Goal: Task Accomplishment & Management: Complete application form

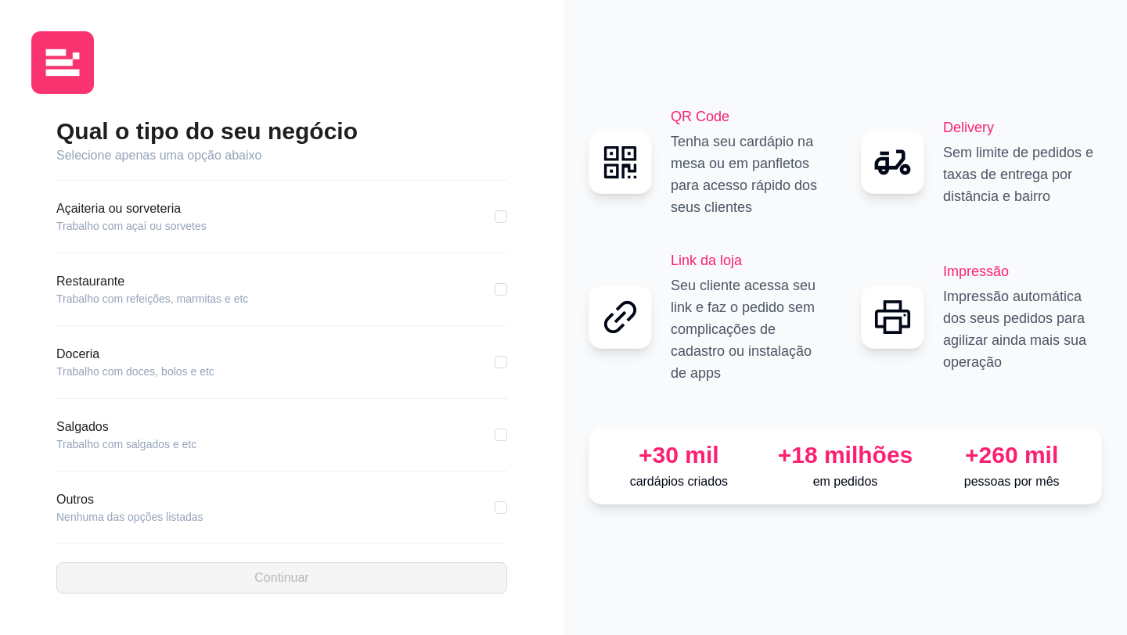
scroll to position [216, 0]
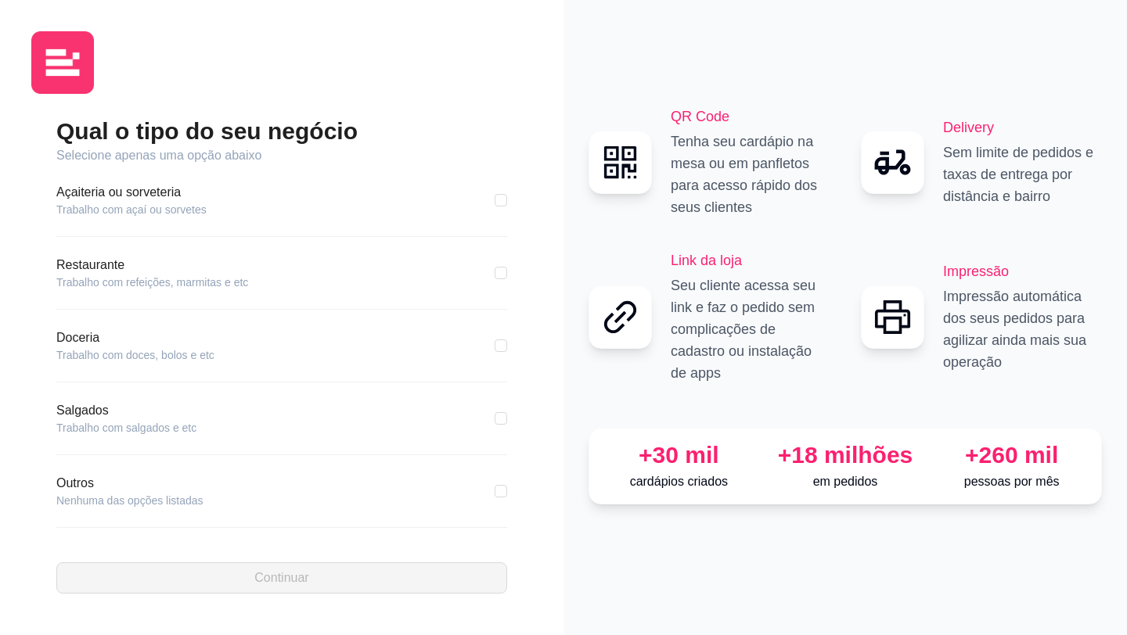
click at [81, 340] on article "Doceria" at bounding box center [135, 338] width 158 height 19
click at [101, 496] on article "Nenhuma das opções listadas" at bounding box center [129, 501] width 147 height 16
click at [85, 348] on article "Trabalho com doces, bolos e etc" at bounding box center [135, 355] width 158 height 16
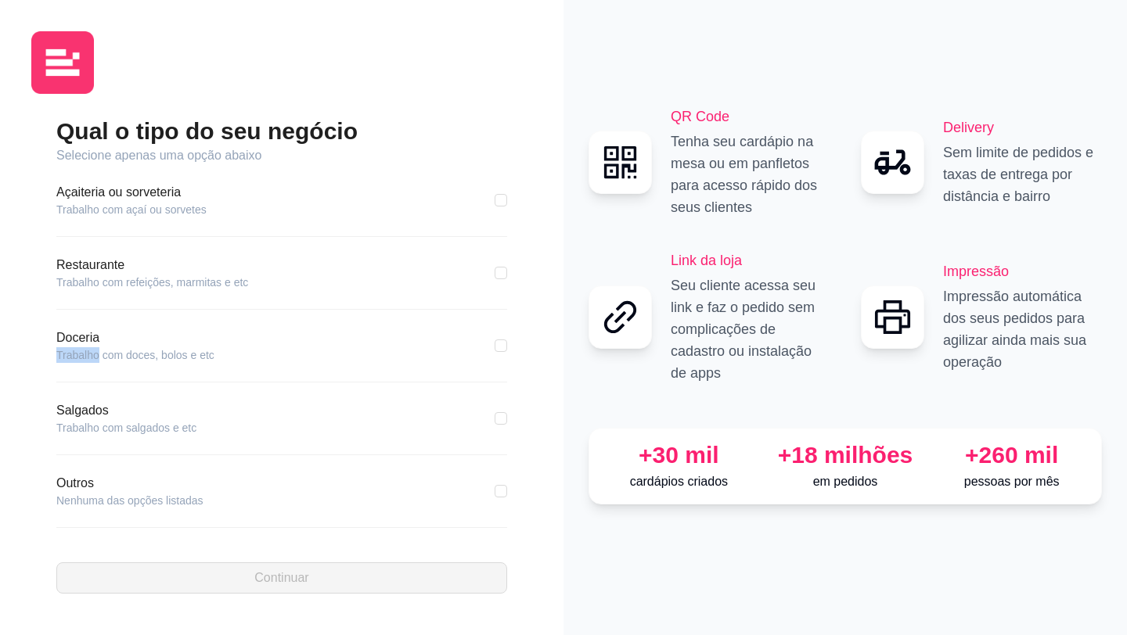
click at [85, 348] on article "Trabalho com doces, bolos e etc" at bounding box center [135, 355] width 158 height 16
click at [307, 406] on div "Salgados Trabalho com salgados e etc" at bounding box center [281, 418] width 451 height 34
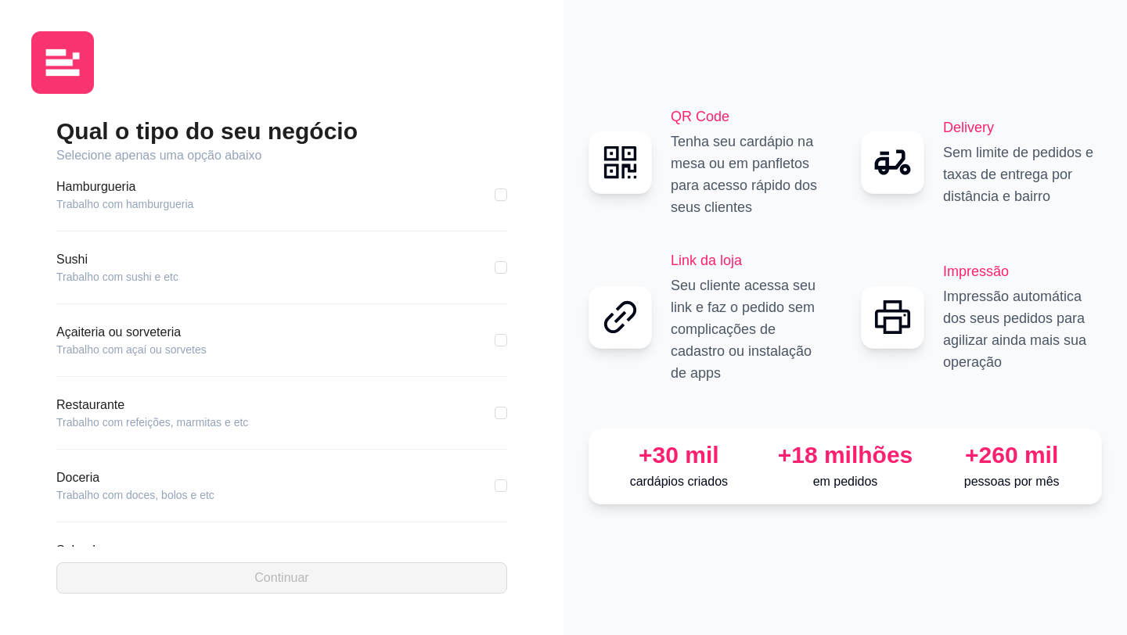
scroll to position [0, 0]
click at [196, 155] on article "Selecione apenas uma opção abaixo" at bounding box center [281, 155] width 451 height 19
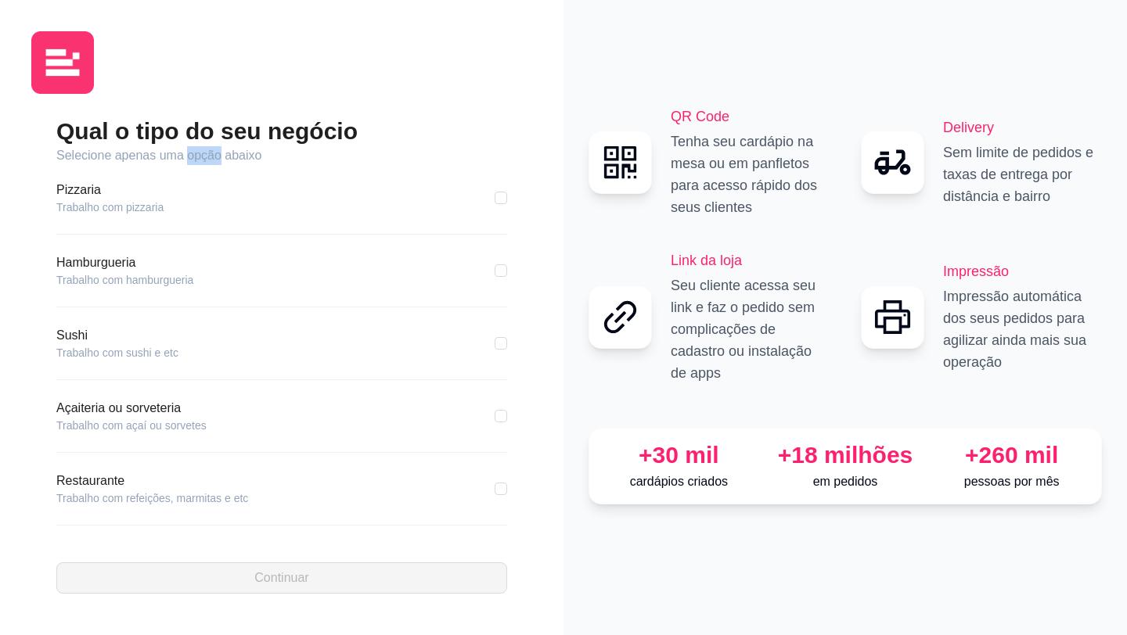
click at [196, 155] on article "Selecione apenas uma opção abaixo" at bounding box center [281, 155] width 451 height 19
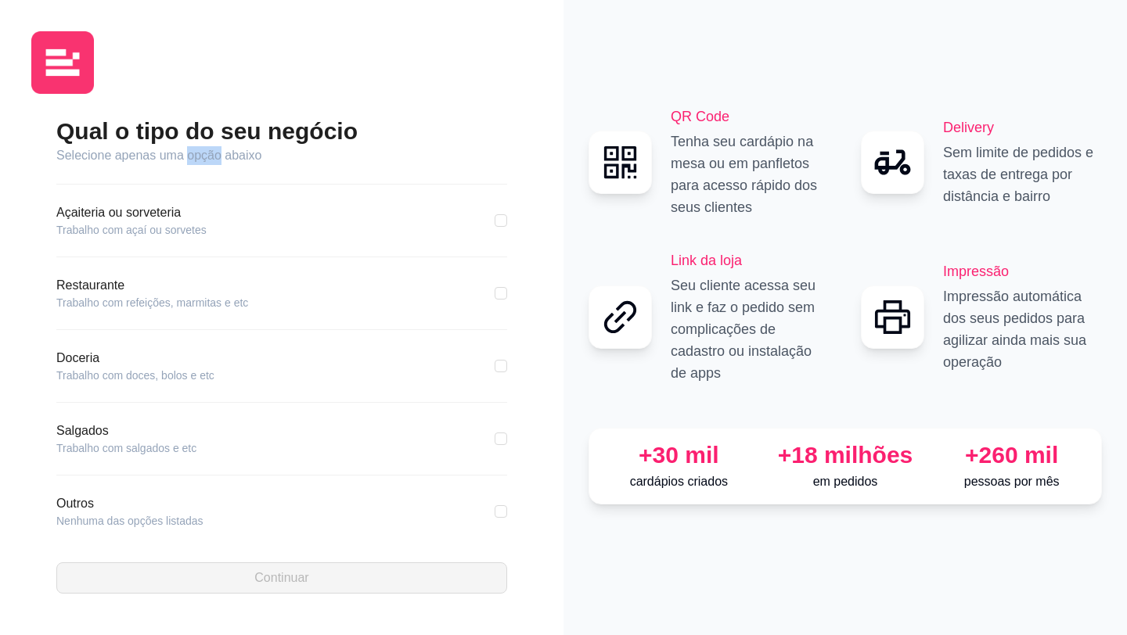
scroll to position [216, 0]
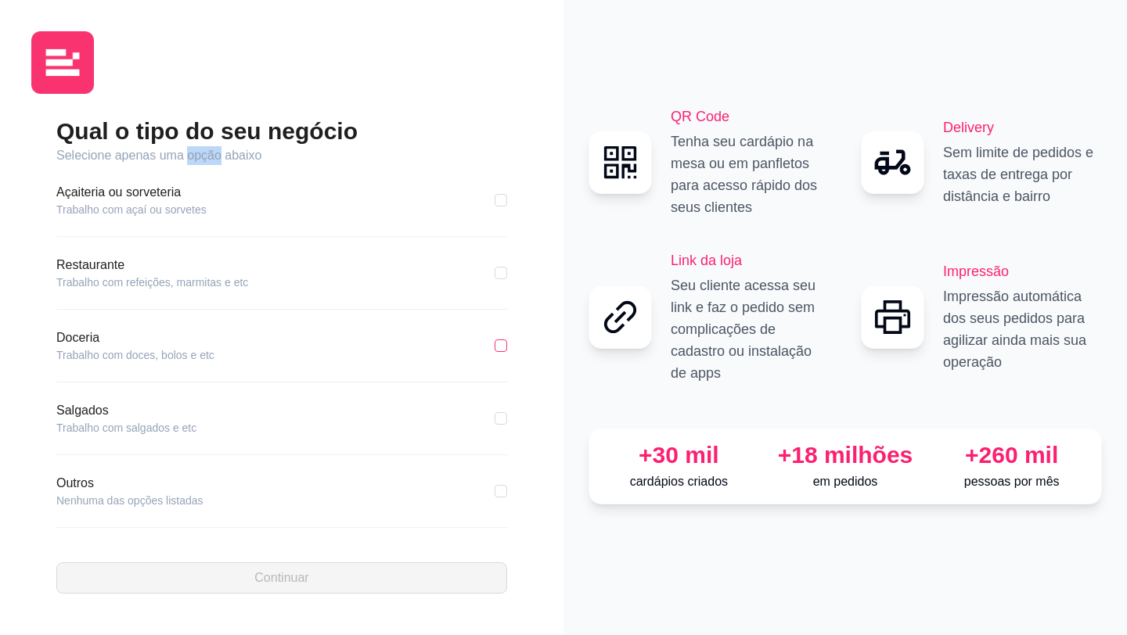
click at [503, 347] on input "checkbox" at bounding box center [501, 346] width 13 height 13
checkbox input "true"
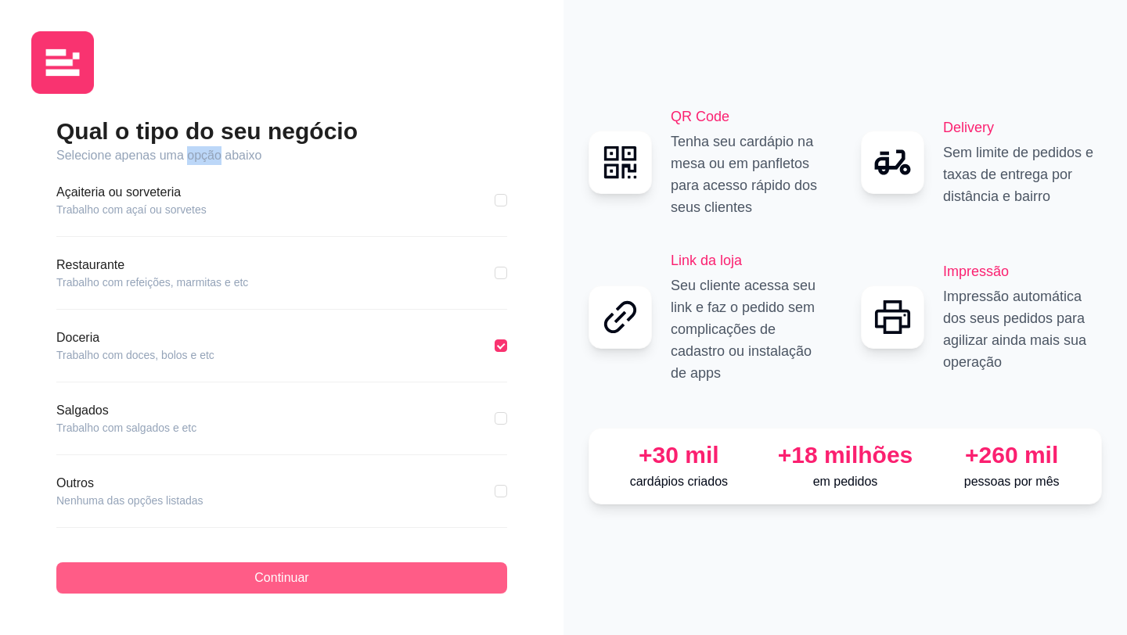
click at [339, 574] on button "Continuar" at bounding box center [281, 578] width 451 height 31
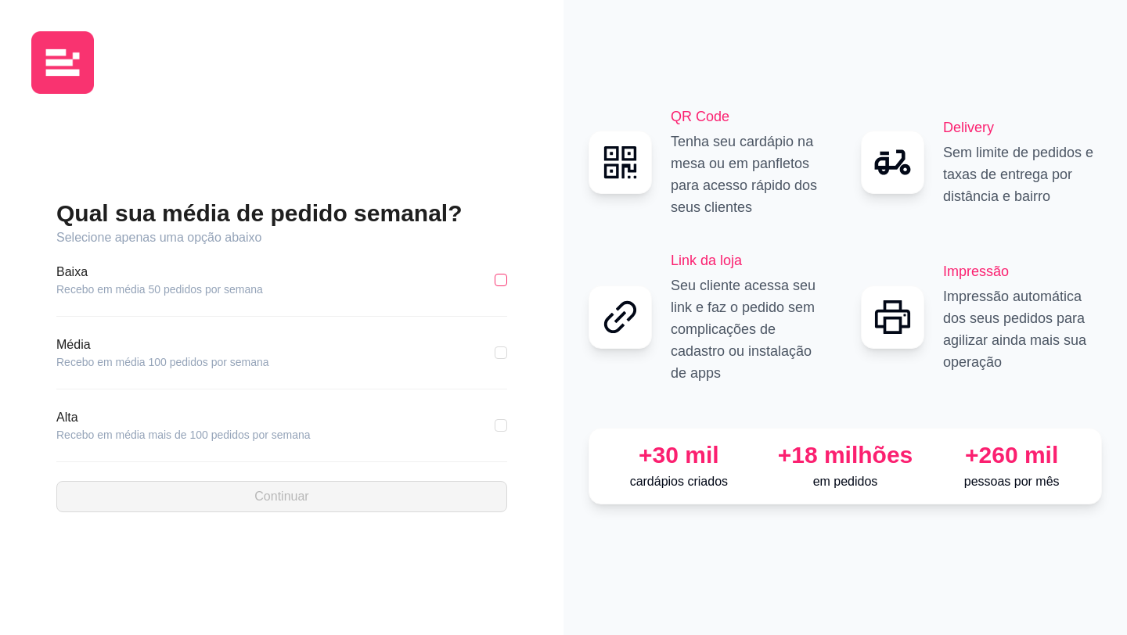
click at [500, 279] on input "checkbox" at bounding box center [501, 280] width 13 height 13
checkbox input "true"
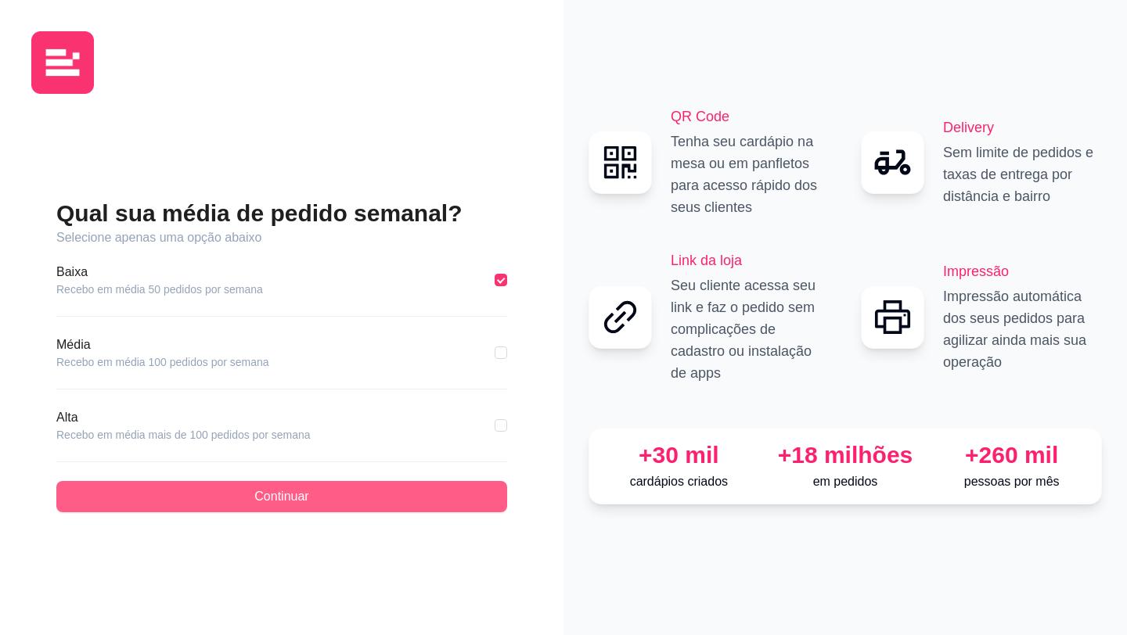
click at [380, 493] on button "Continuar" at bounding box center [281, 496] width 451 height 31
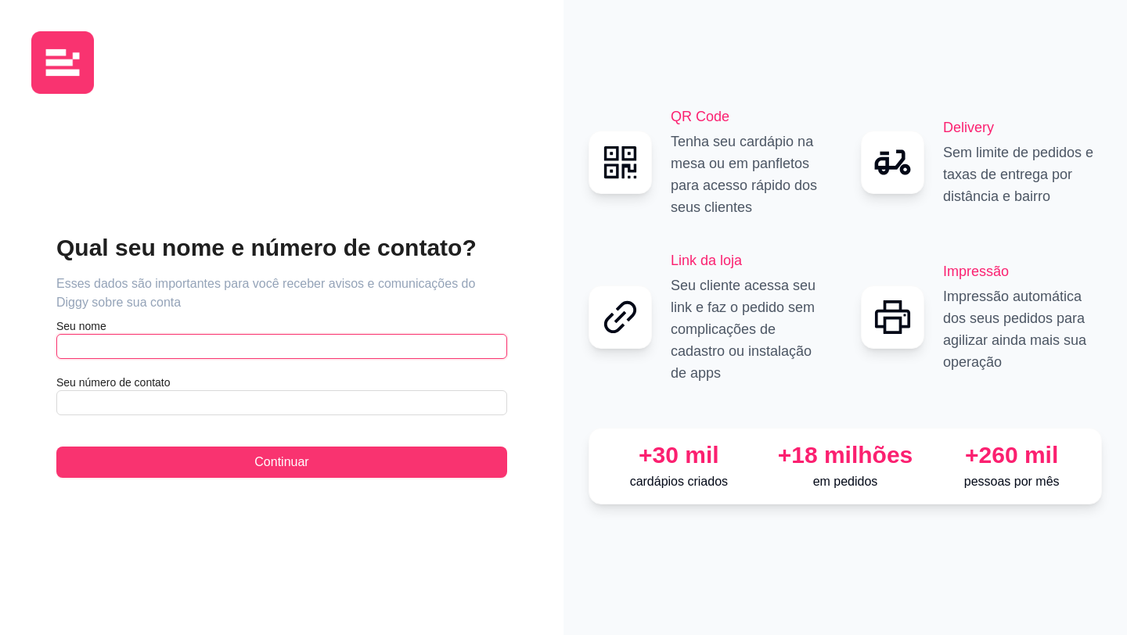
click at [288, 342] on input "text" at bounding box center [281, 346] width 451 height 25
type input "Naejlli"
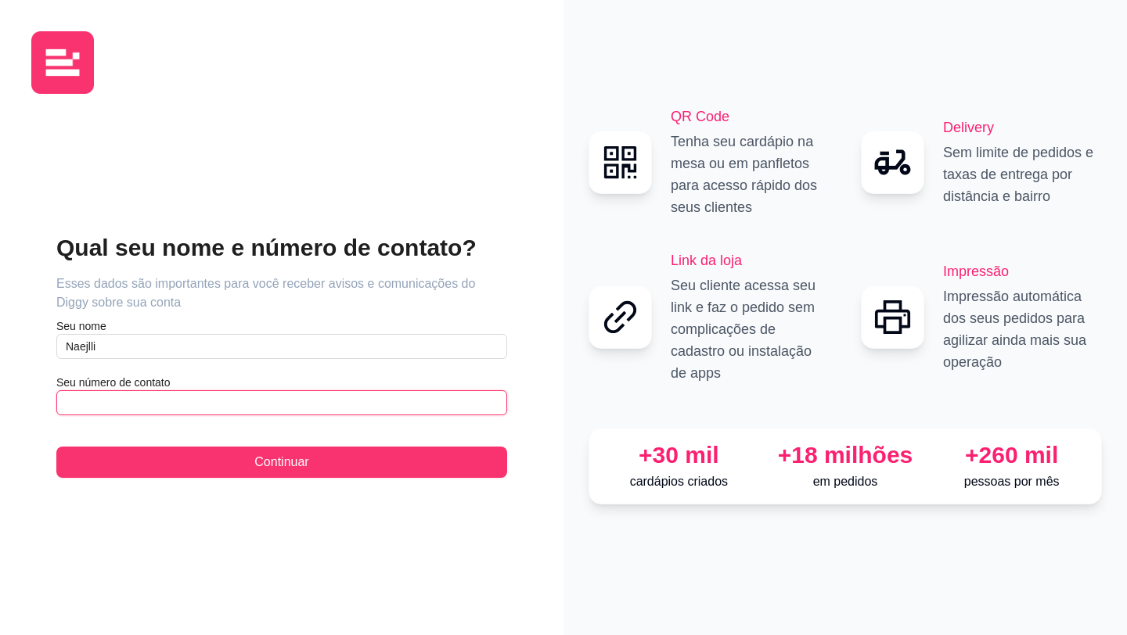
click at [245, 402] on input "text" at bounding box center [281, 403] width 451 height 25
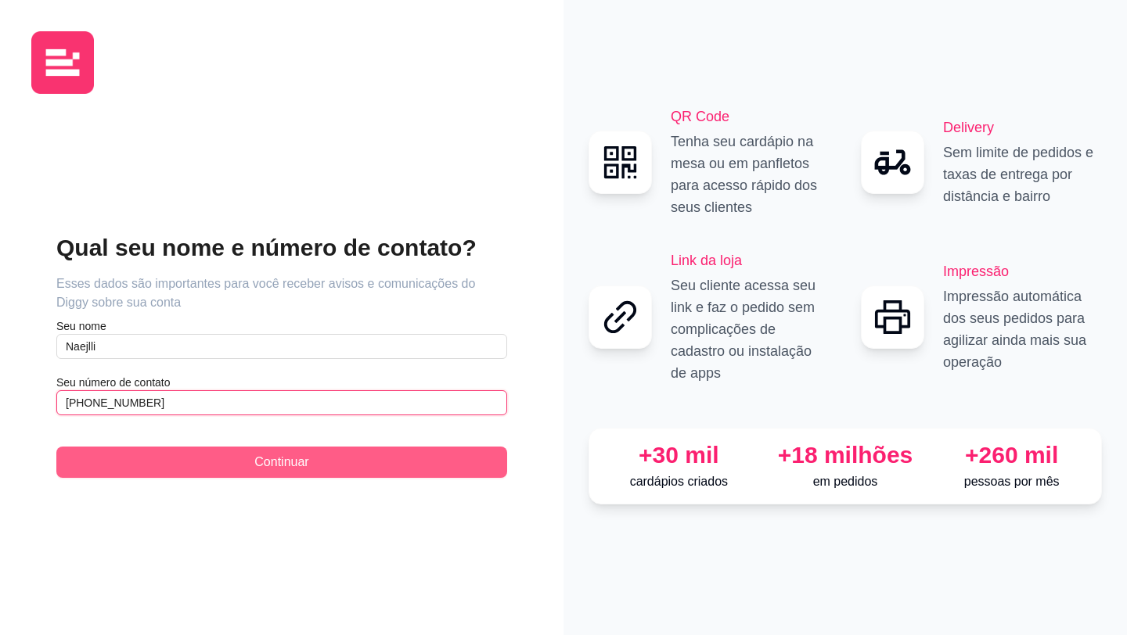
type input "(19) 9 9475-9922"
click at [222, 461] on button "Continuar" at bounding box center [281, 462] width 451 height 31
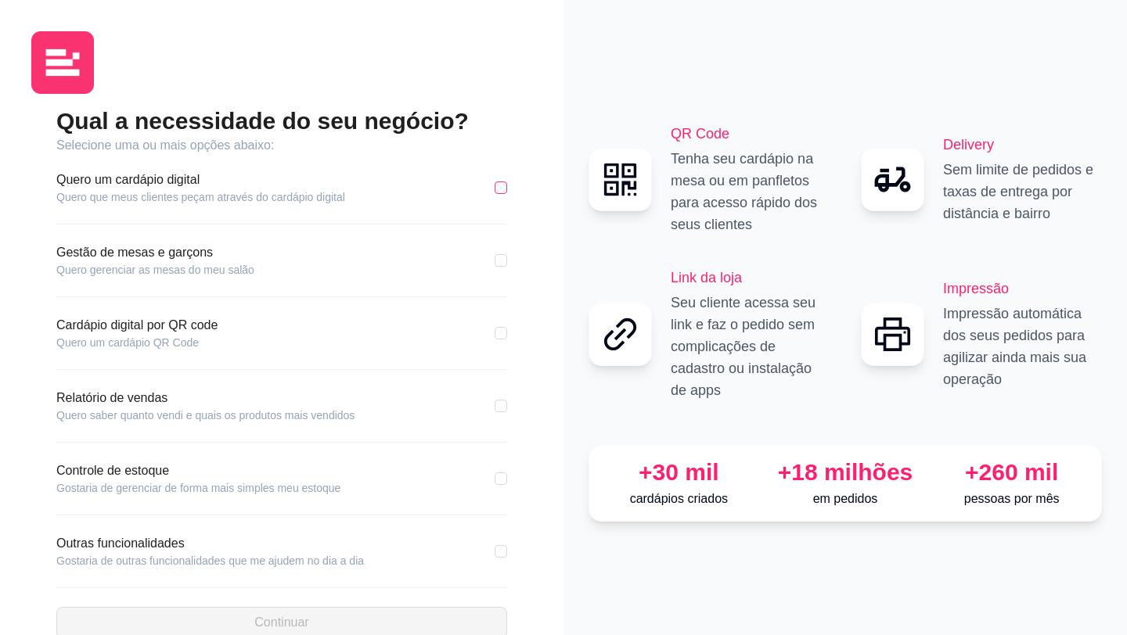
click at [504, 187] on input "checkbox" at bounding box center [501, 188] width 13 height 13
checkbox input "true"
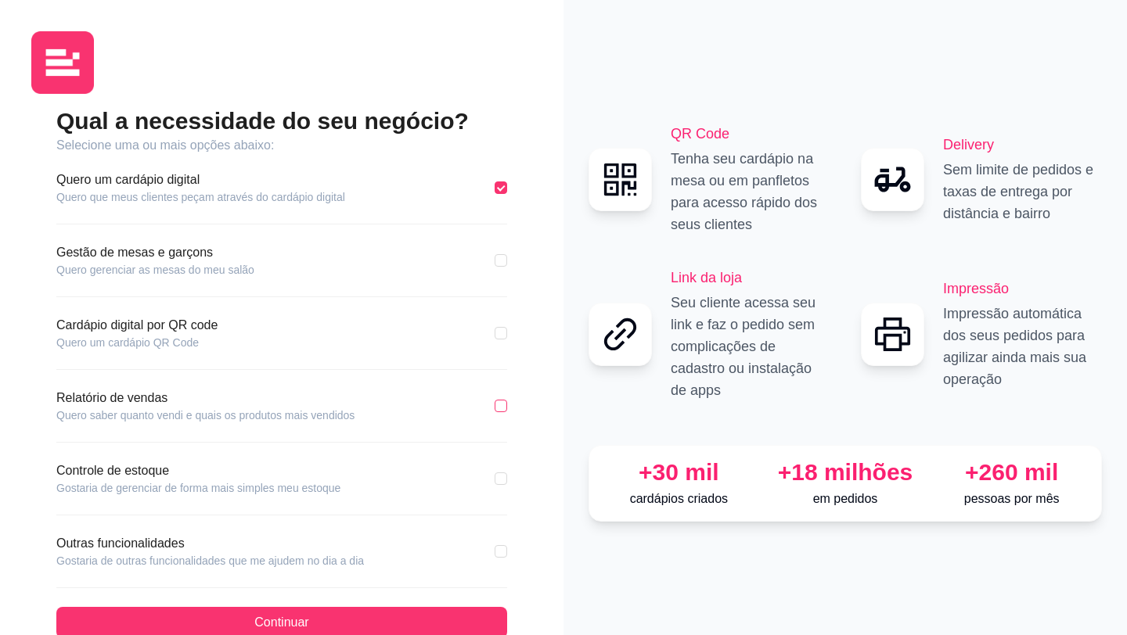
click at [503, 404] on input "checkbox" at bounding box center [501, 406] width 13 height 13
checkbox input "true"
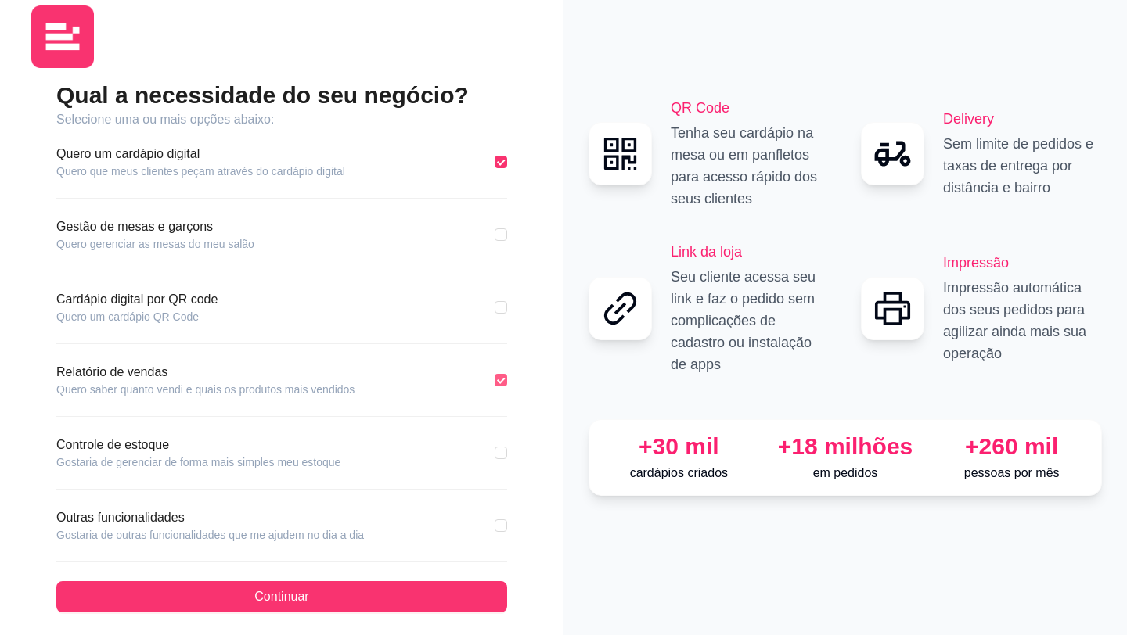
scroll to position [34, 0]
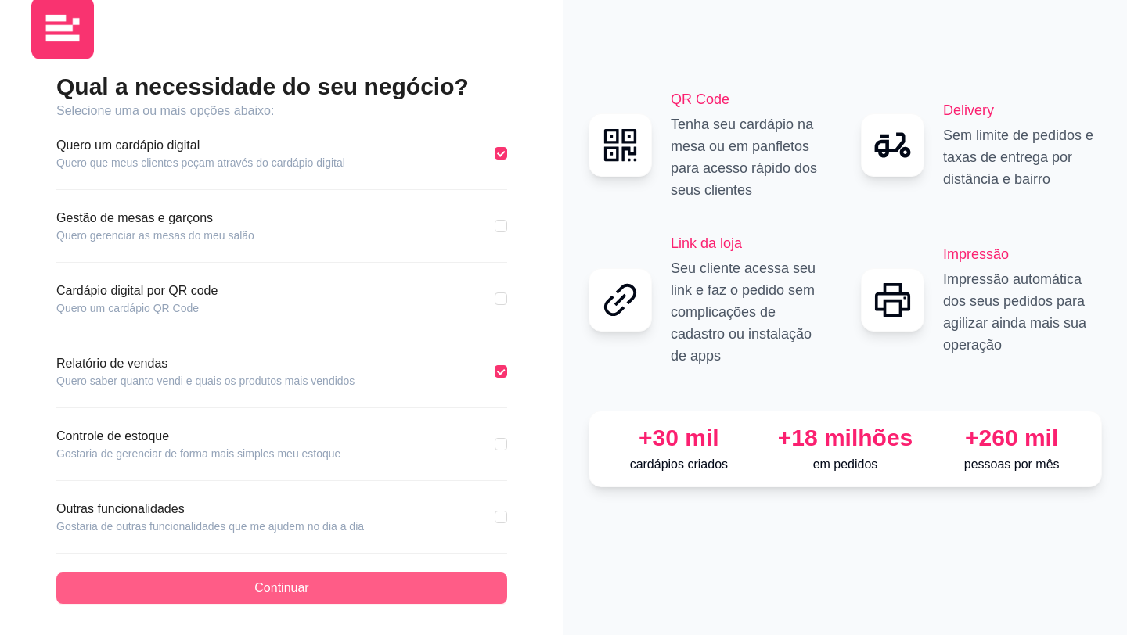
click at [356, 584] on button "Continuar" at bounding box center [281, 588] width 451 height 31
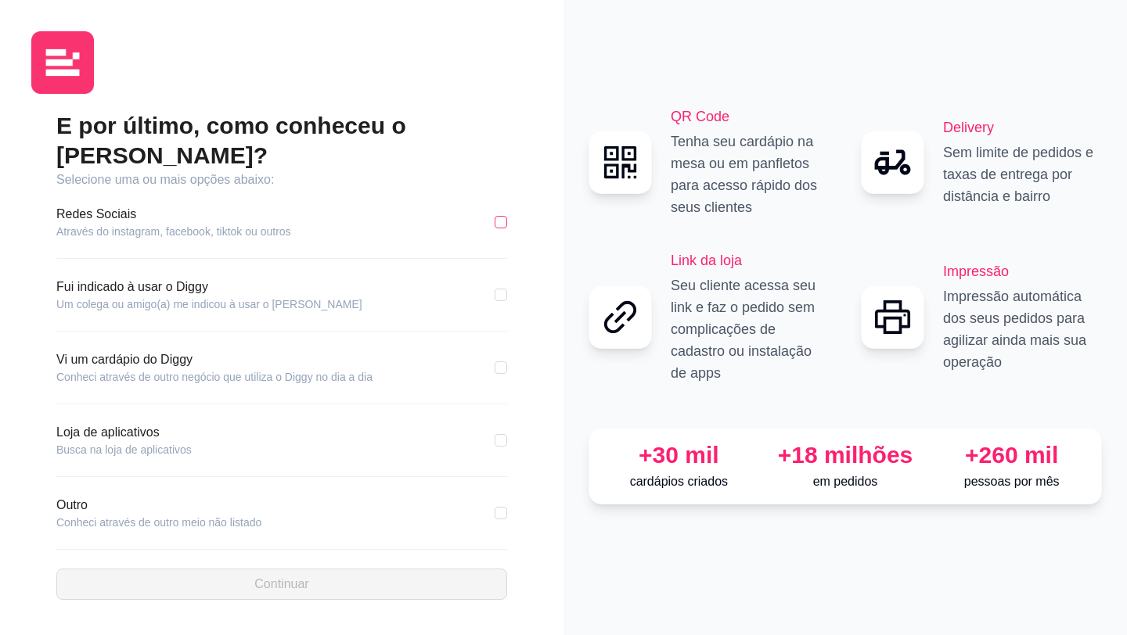
click at [497, 216] on input "checkbox" at bounding box center [501, 222] width 13 height 13
checkbox input "true"
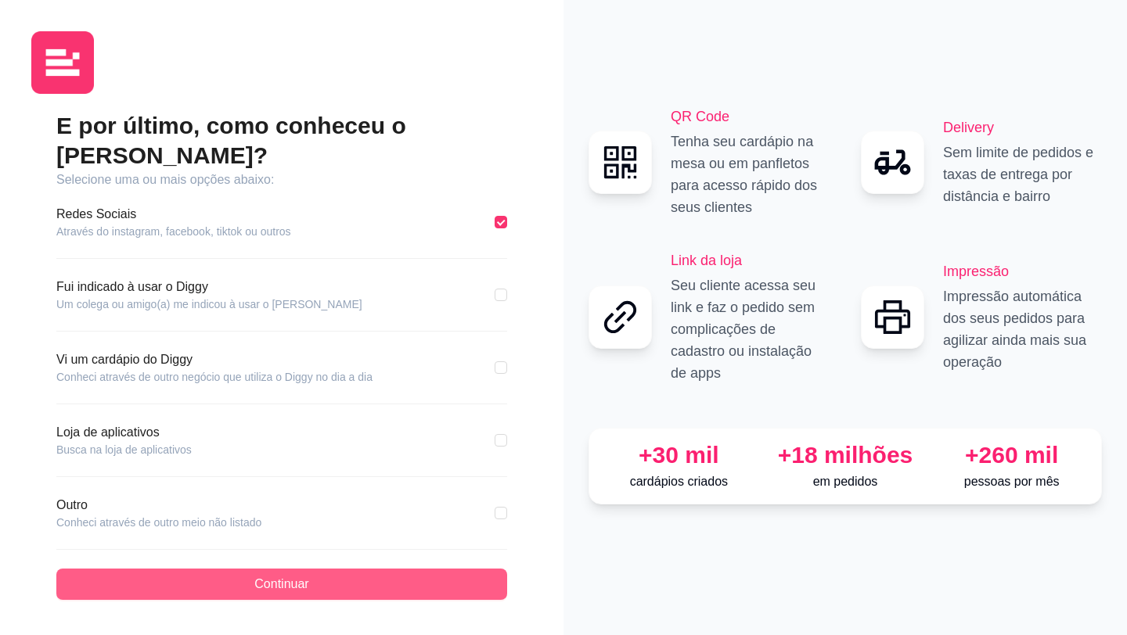
click at [314, 576] on button "Continuar" at bounding box center [281, 584] width 451 height 31
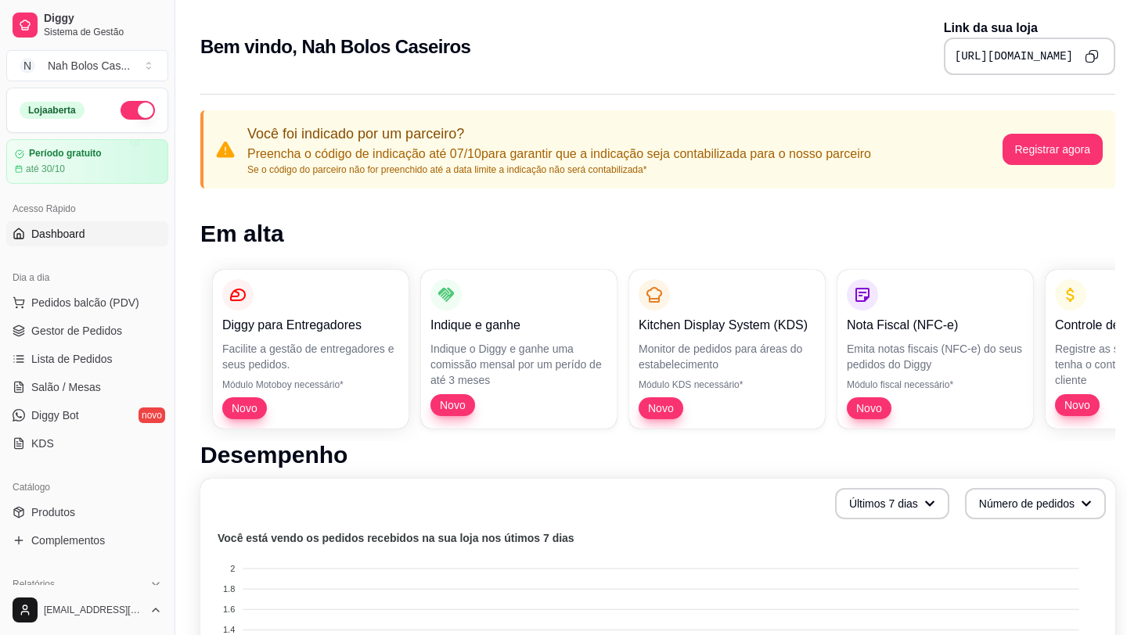
click at [783, 153] on p "Preencha o código de indicação até 07/10 para garantir que a indicação seja con…" at bounding box center [559, 154] width 624 height 19
drag, startPoint x: 788, startPoint y: 56, endPoint x: 1077, endPoint y: 67, distance: 289.0
click at [1077, 67] on div "https://diggy.menu/68dc3f852c8037bdfff6f7a7" at bounding box center [1029, 57] width 171 height 38
copy div "https://diggy.menu/68dc3f852c8037bdfff6f7a7"
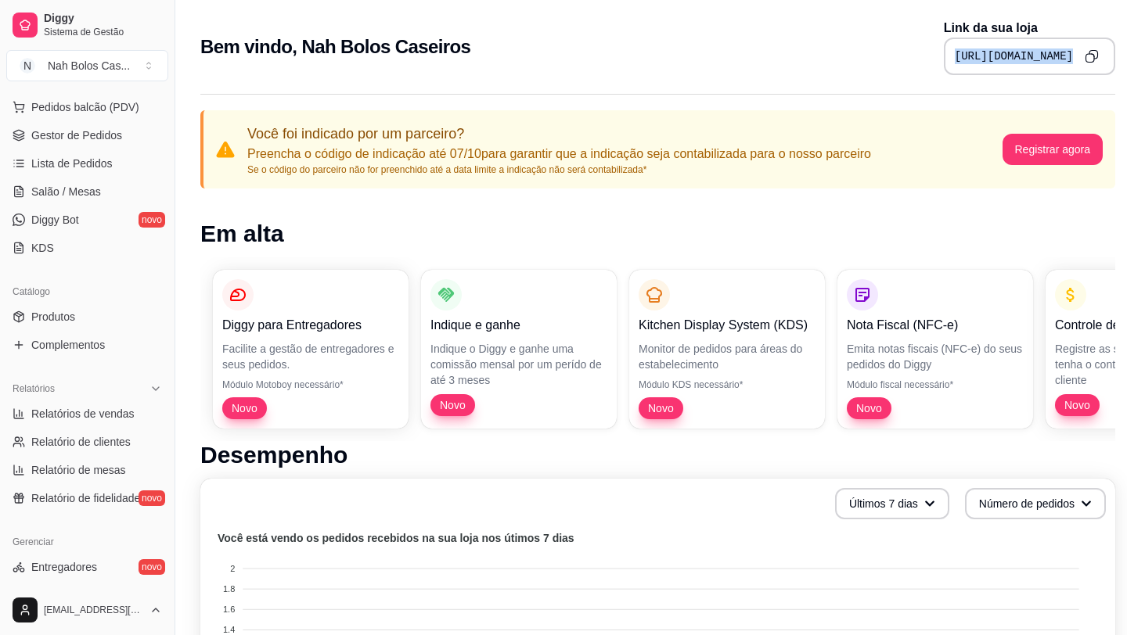
scroll to position [216, 0]
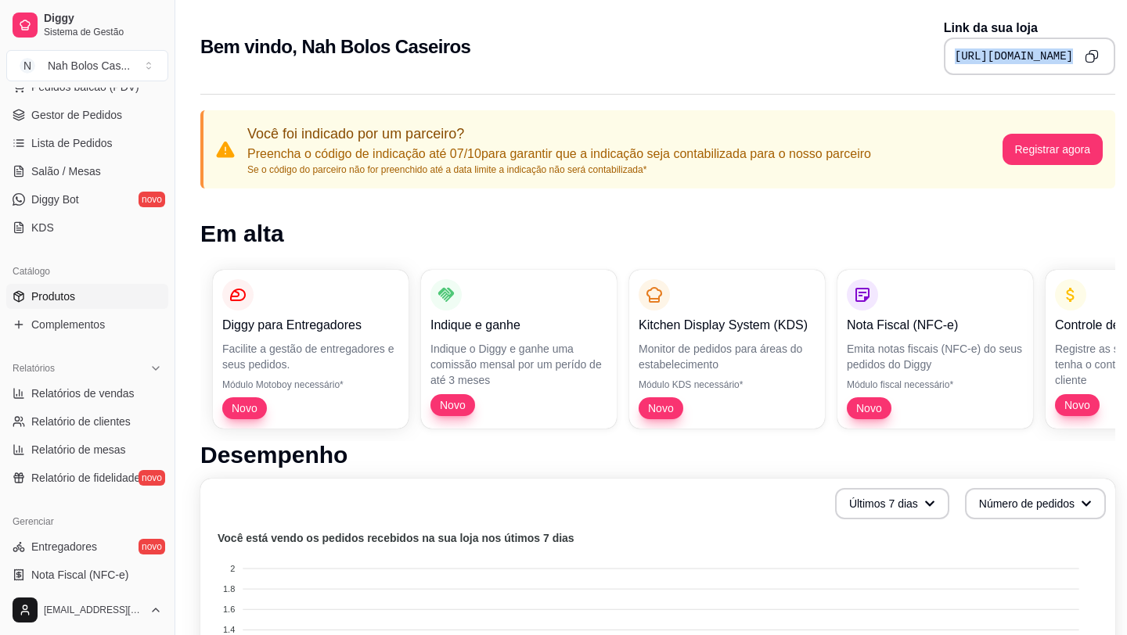
click at [45, 295] on span "Produtos" at bounding box center [53, 297] width 44 height 16
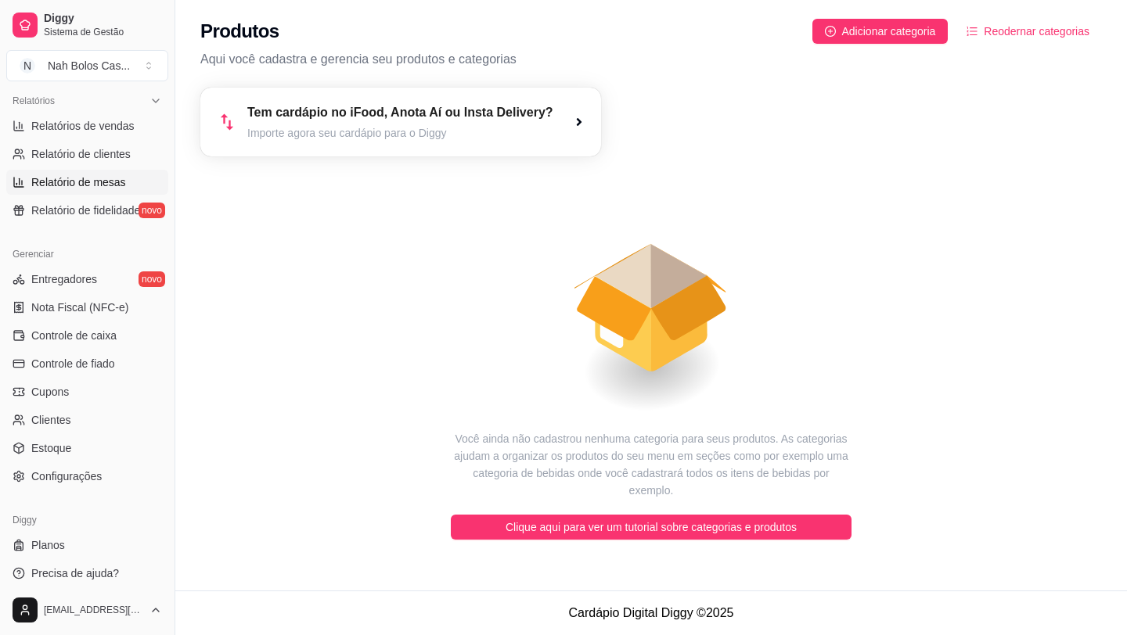
scroll to position [491, 0]
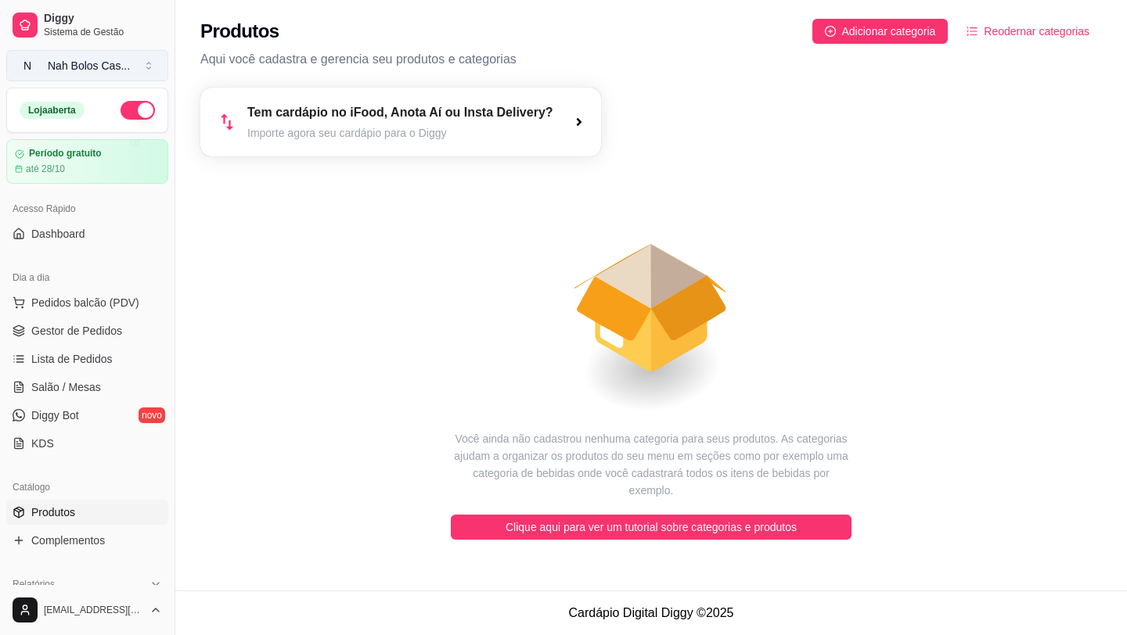
click at [75, 58] on div "Nah Bolos Cas ..." at bounding box center [89, 66] width 82 height 16
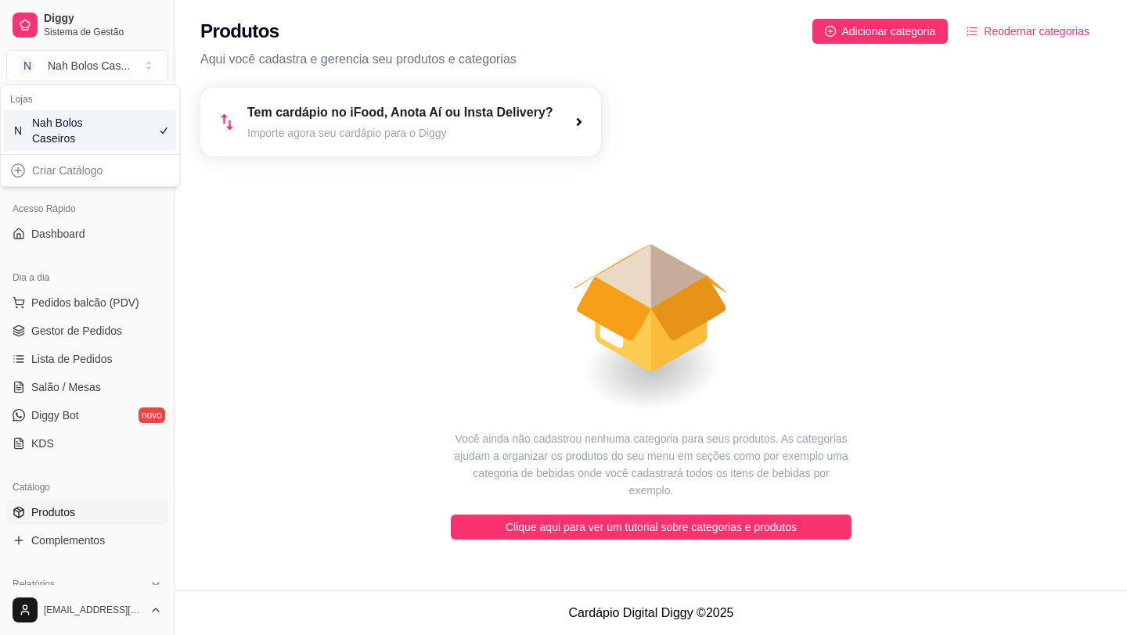
click at [67, 139] on div "Nah Bolos Caseiros" at bounding box center [67, 130] width 70 height 31
